Goal: Answer question/provide support

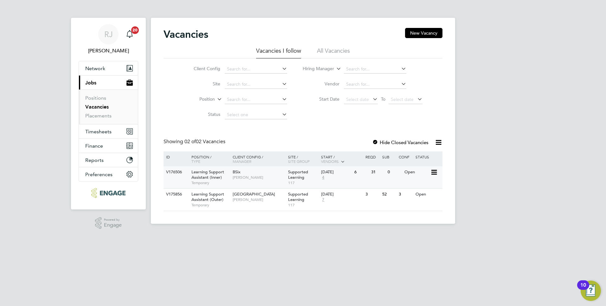
click at [410, 169] on div "Open" at bounding box center [417, 172] width 28 height 12
click at [267, 175] on span "[PERSON_NAME]" at bounding box center [259, 177] width 52 height 5
click at [259, 172] on div "BSix Rachel Johnson" at bounding box center [258, 174] width 55 height 16
click at [360, 177] on div "6" at bounding box center [361, 172] width 16 height 12
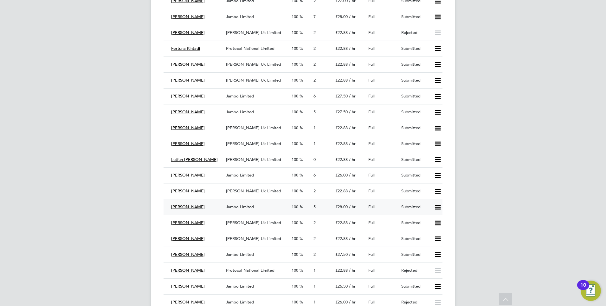
click at [229, 204] on span "Jambo Limited" at bounding box center [240, 206] width 28 height 5
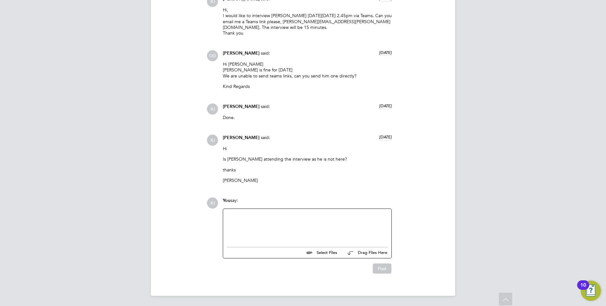
click at [284, 217] on div at bounding box center [307, 225] width 161 height 27
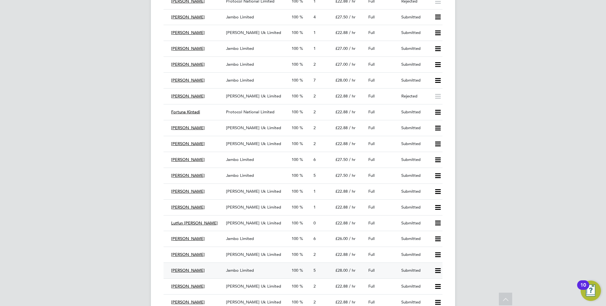
click at [247, 270] on span "Jambo Limited" at bounding box center [240, 269] width 28 height 5
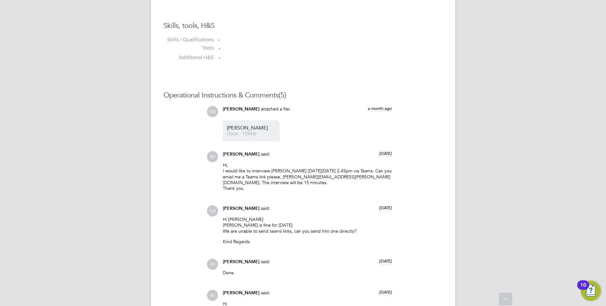
click at [230, 126] on span "Marvin" at bounding box center [252, 128] width 51 height 5
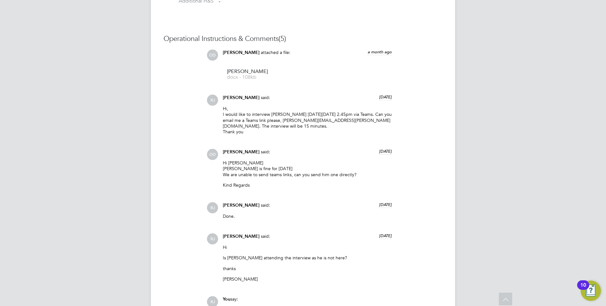
scroll to position [663, 0]
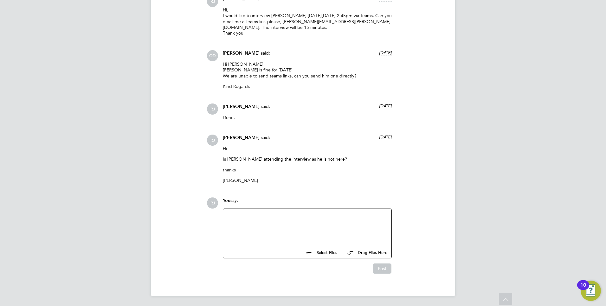
click at [258, 212] on div at bounding box center [307, 225] width 161 height 27
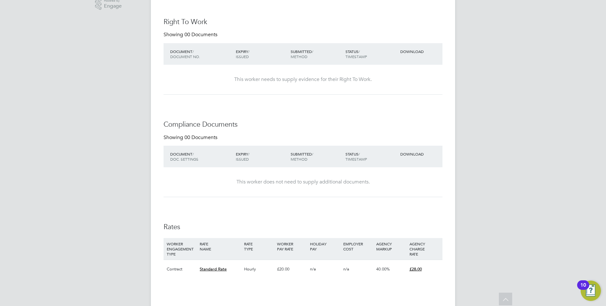
scroll to position [0, 0]
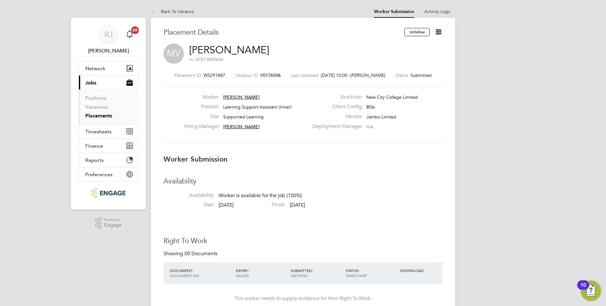
click at [443, 33] on icon at bounding box center [439, 32] width 8 height 8
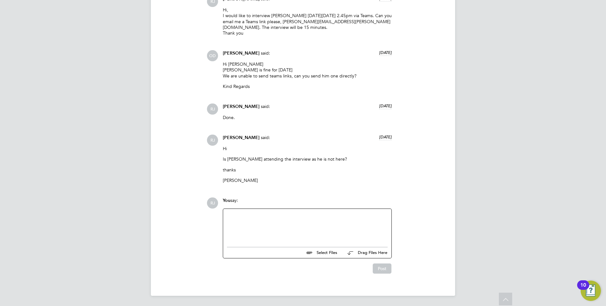
click at [250, 217] on div at bounding box center [307, 225] width 161 height 27
drag, startPoint x: 345, startPoint y: 221, endPoint x: 317, endPoint y: 223, distance: 27.9
click at [317, 223] on div "I'd like to offer Marvin a position please. Can we start his" at bounding box center [307, 221] width 161 height 6
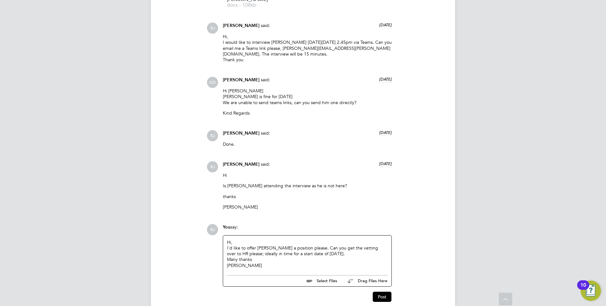
scroll to position [664, 0]
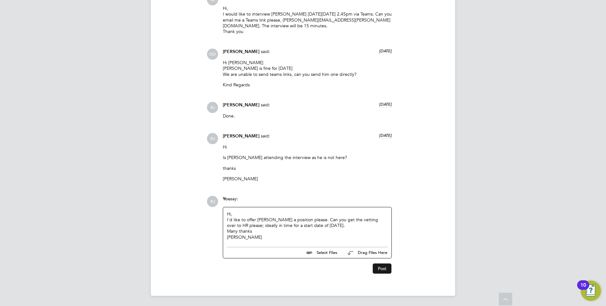
click at [384, 269] on button "Post" at bounding box center [382, 268] width 19 height 10
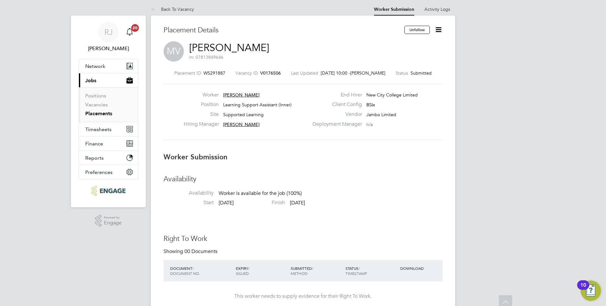
scroll to position [0, 0]
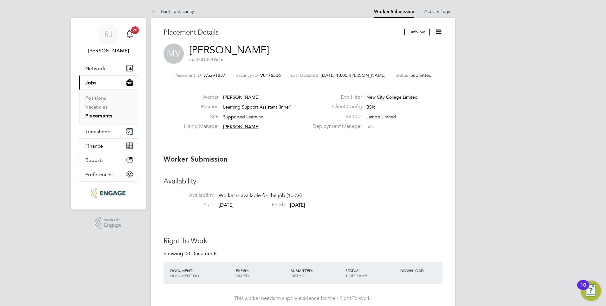
click at [438, 31] on icon at bounding box center [439, 32] width 8 height 8
click at [392, 59] on li "Offer" at bounding box center [412, 59] width 59 height 9
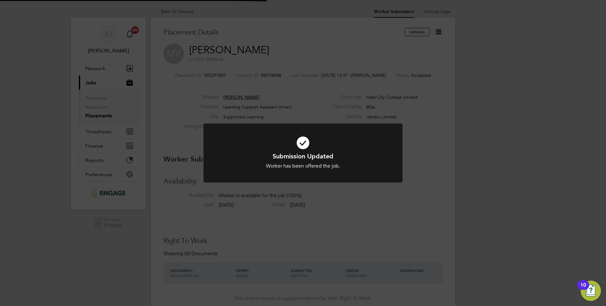
scroll to position [19, 44]
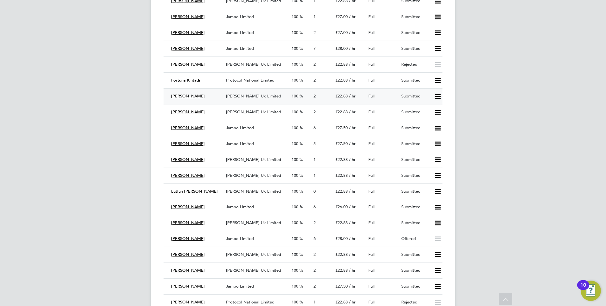
click at [249, 97] on span "[PERSON_NAME] Uk Limited" at bounding box center [253, 95] width 55 height 5
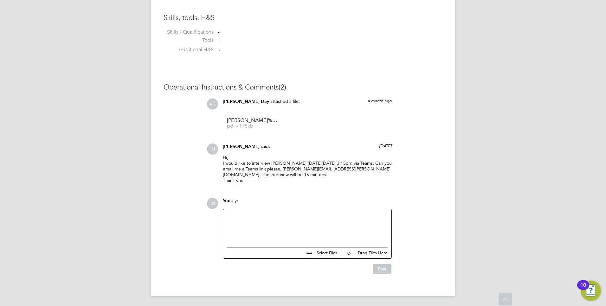
click at [234, 215] on div at bounding box center [307, 226] width 161 height 27
paste div
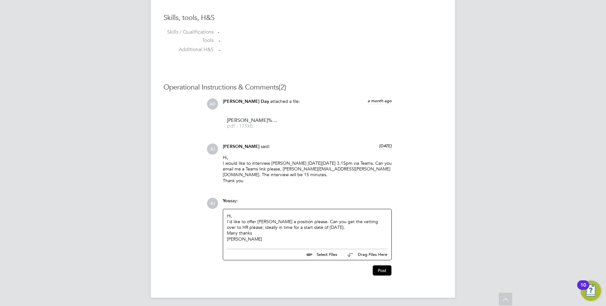
click at [263, 221] on div "Hi, I'd like to offer Marvin a position please. Can you get the vetting over to…" at bounding box center [307, 227] width 161 height 29
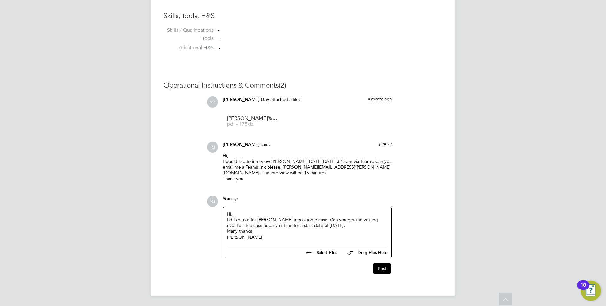
scroll to position [509, 0]
click at [385, 269] on button "Post" at bounding box center [382, 268] width 19 height 10
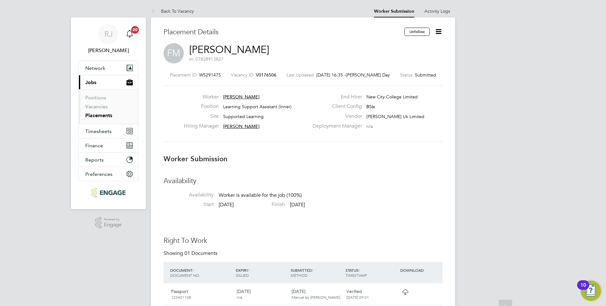
scroll to position [0, 0]
click at [435, 29] on icon at bounding box center [439, 32] width 8 height 8
click at [390, 59] on li "Offer" at bounding box center [412, 59] width 59 height 9
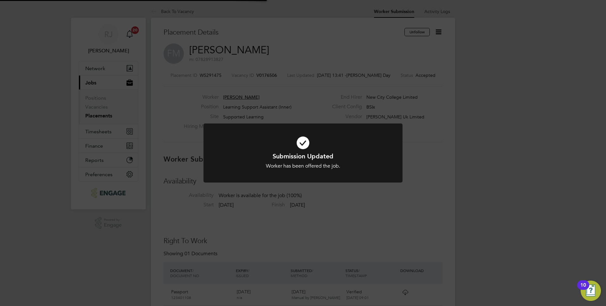
scroll to position [19, 44]
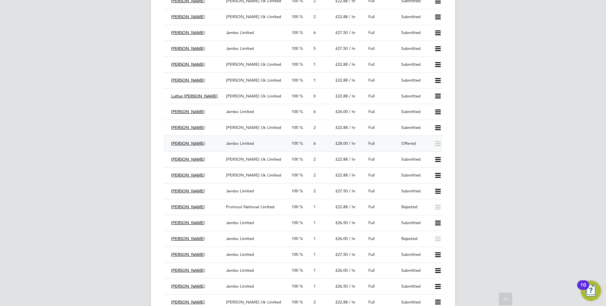
click at [247, 142] on span "Jambo Limited" at bounding box center [240, 142] width 28 height 5
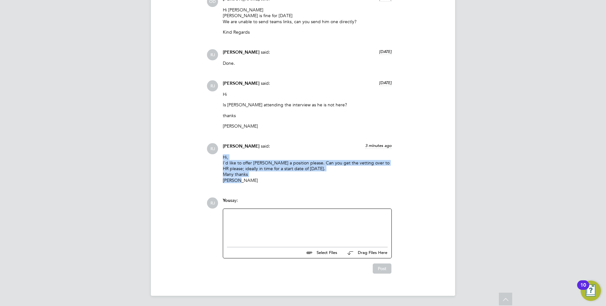
drag, startPoint x: 241, startPoint y: 180, endPoint x: 224, endPoint y: 158, distance: 27.7
click at [224, 158] on p "Hi, I'd like to offer Marvin a position please. Can you get the vetting over to…" at bounding box center [307, 168] width 169 height 29
drag, startPoint x: 224, startPoint y: 158, endPoint x: 228, endPoint y: 164, distance: 7.3
copy p "Hi, I'd like to offer Marvin a position please. Can you get the vetting over to…"
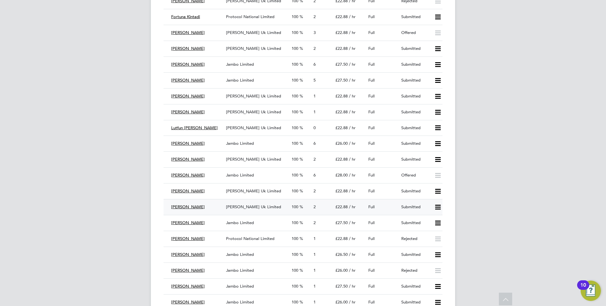
click at [253, 205] on span "[PERSON_NAME] Uk Limited" at bounding box center [253, 206] width 55 height 5
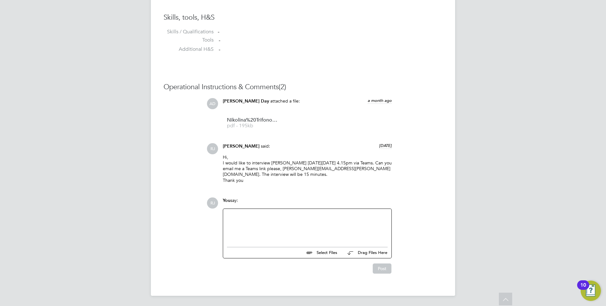
paste div
click at [262, 220] on div "Hi, I'd like to offer Marvin a position please. Can you get the vetting over to…" at bounding box center [307, 226] width 161 height 29
click at [380, 270] on button "Post" at bounding box center [382, 269] width 19 height 10
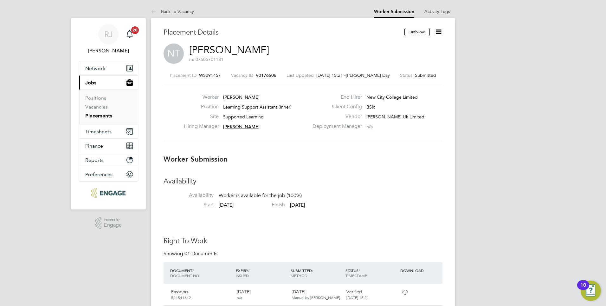
click at [437, 28] on icon at bounding box center [439, 32] width 8 height 8
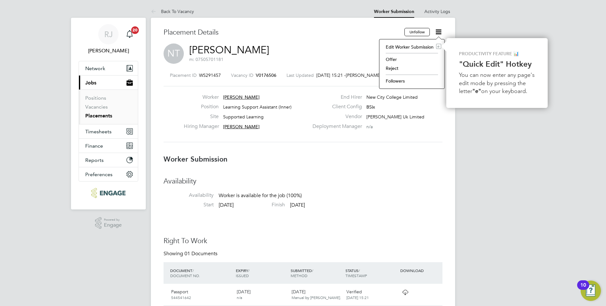
click at [392, 59] on li "Offer" at bounding box center [412, 59] width 59 height 9
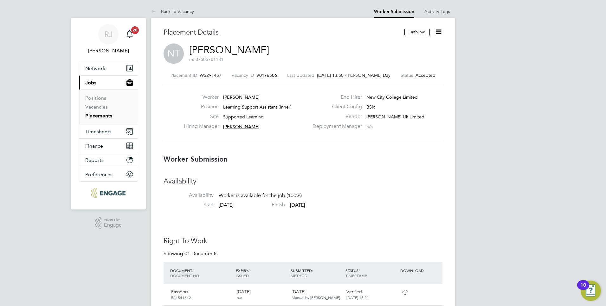
click at [437, 32] on icon at bounding box center [439, 32] width 8 height 8
click at [322, 51] on div "NT Nikolina Trifonova m: 07505701181" at bounding box center [303, 54] width 279 height 22
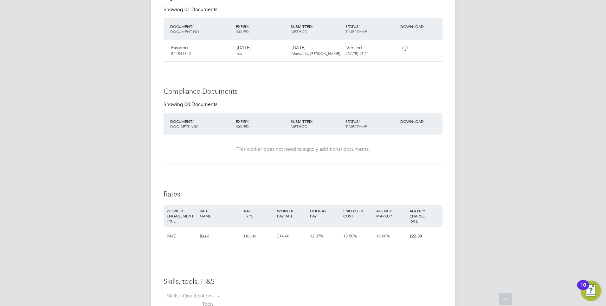
scroll to position [182, 0]
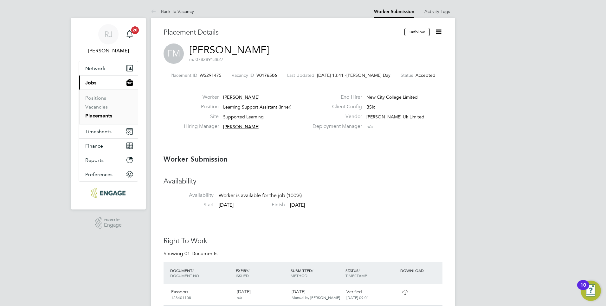
click at [437, 34] on icon at bounding box center [439, 32] width 8 height 8
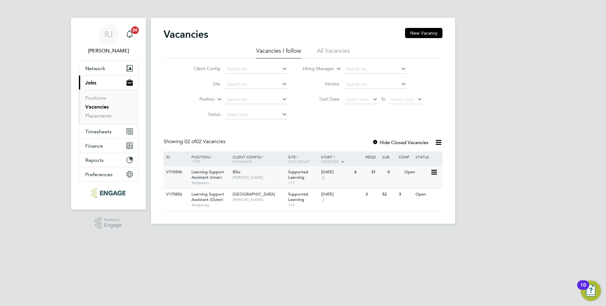
click at [331, 171] on div "[DATE]" at bounding box center [336, 171] width 30 height 5
